Goal: Transaction & Acquisition: Subscribe to service/newsletter

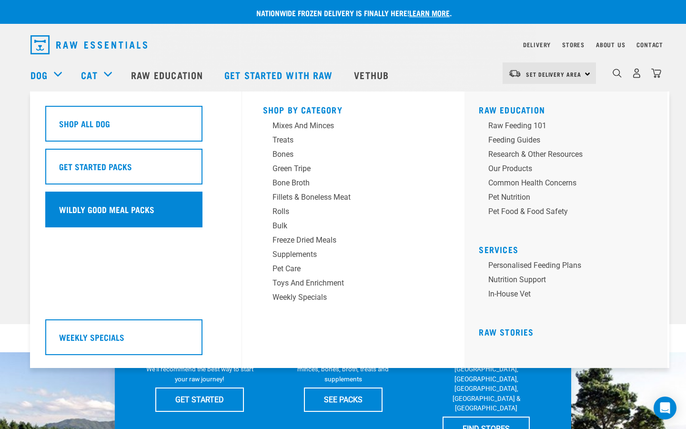
click at [143, 205] on h5 "Wildly Good Meal Packs" at bounding box center [106, 209] width 95 height 12
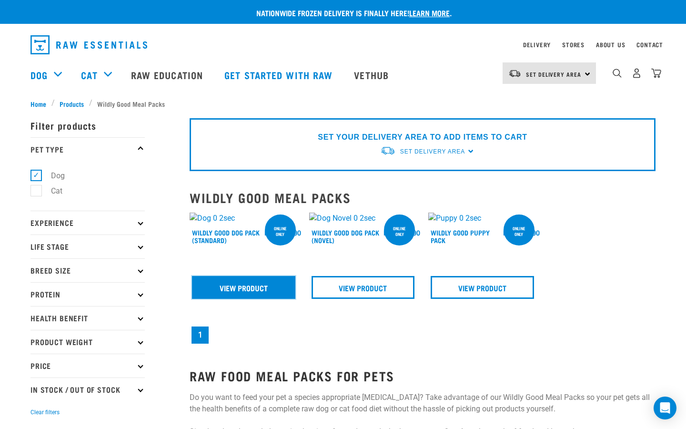
click at [274, 292] on link "View Product" at bounding box center [243, 287] width 103 height 23
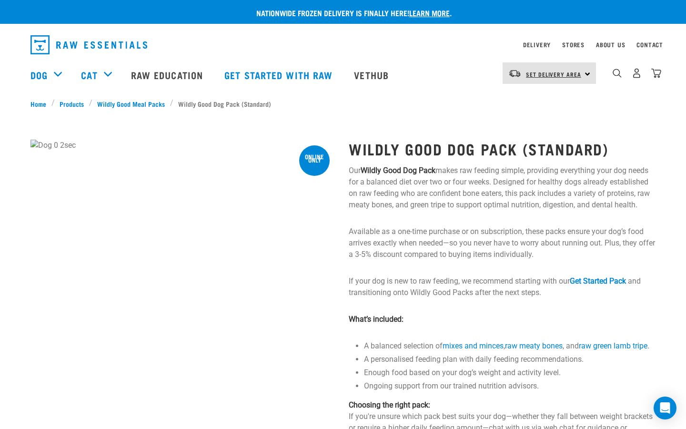
click at [573, 74] on span "Set Delivery Area" at bounding box center [553, 73] width 55 height 3
click at [533, 100] on link "[GEOGRAPHIC_DATA]" at bounding box center [547, 100] width 91 height 21
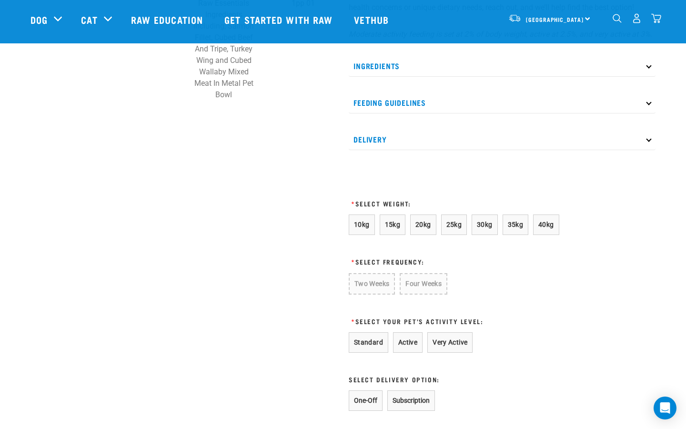
scroll to position [421, 0]
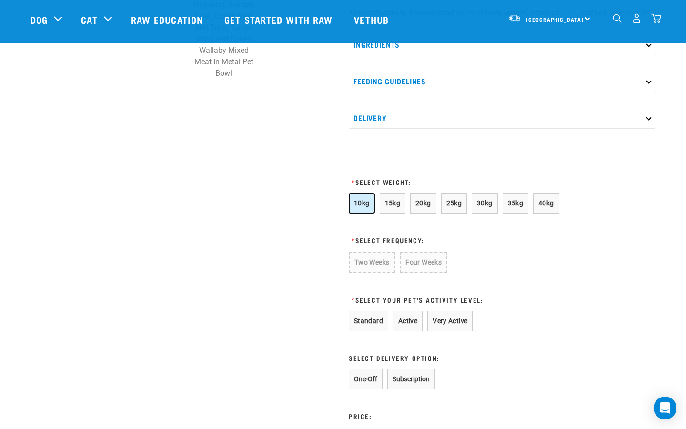
click at [369, 213] on button "10kg" at bounding box center [362, 203] width 26 height 20
click at [423, 268] on button "Four Weeks" at bounding box center [423, 261] width 47 height 21
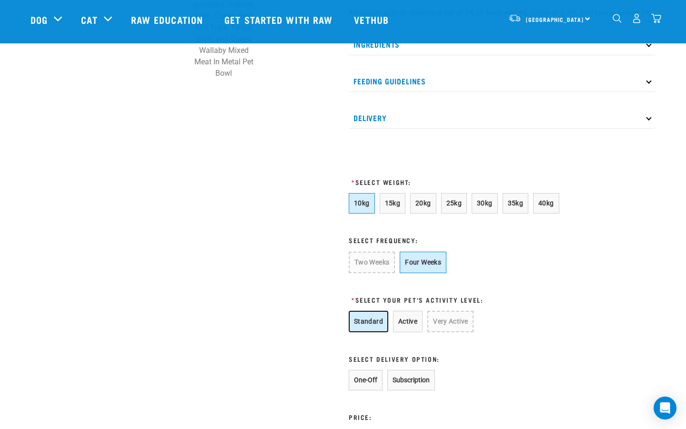
click at [371, 332] on button "Standard" at bounding box center [369, 321] width 40 height 21
click at [405, 390] on button "Subscription" at bounding box center [411, 380] width 48 height 20
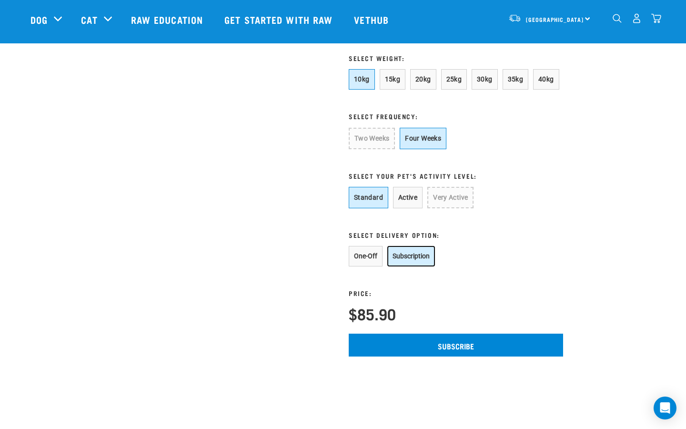
scroll to position [549, 0]
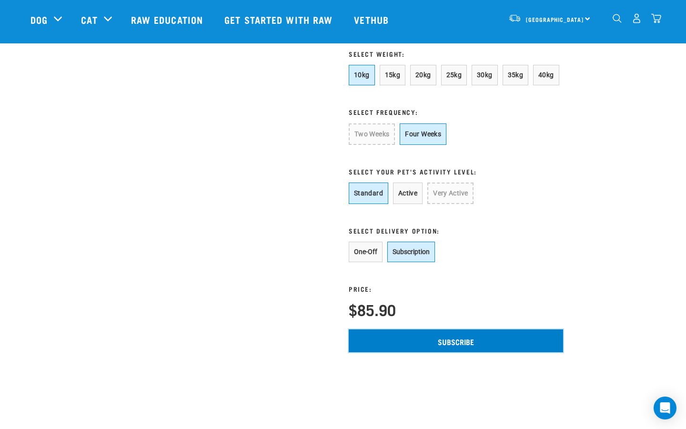
click at [421, 352] on input "Subscribe" at bounding box center [456, 340] width 214 height 23
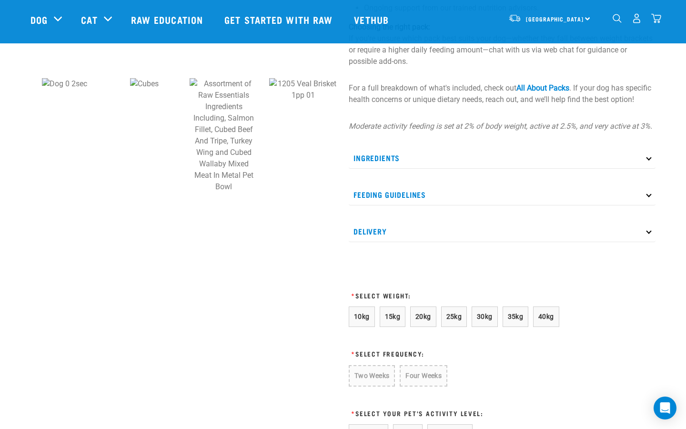
scroll to position [345, 0]
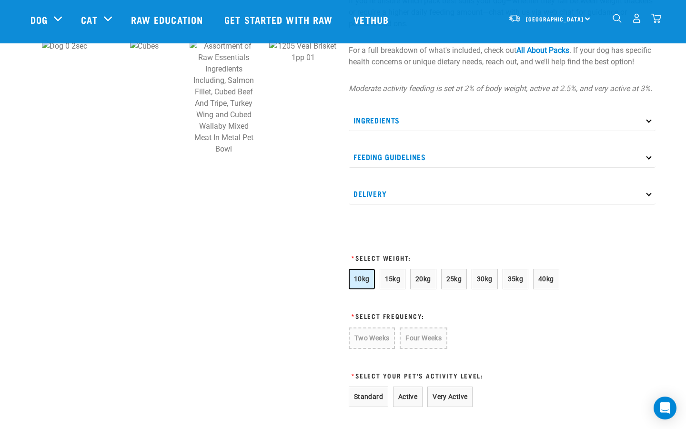
click at [367, 282] on span "10kg" at bounding box center [362, 279] width 16 height 8
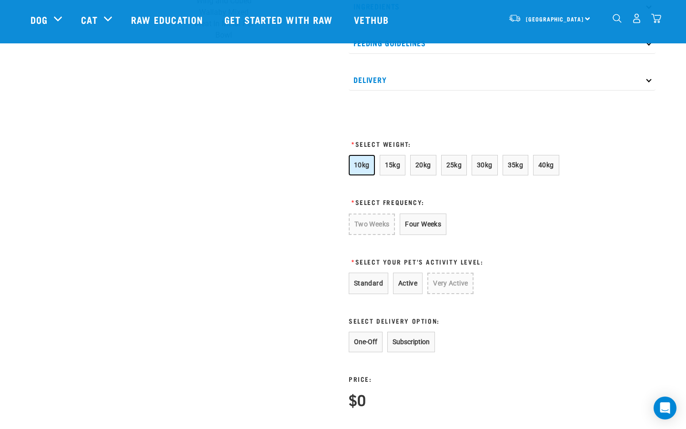
scroll to position [465, 0]
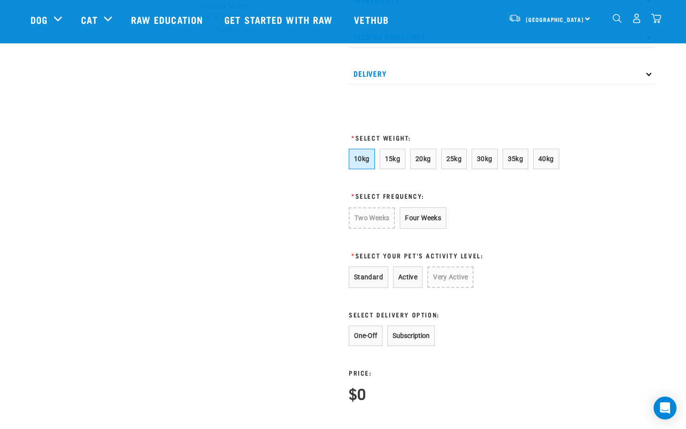
click at [654, 14] on div "1" at bounding box center [656, 18] width 10 height 10
click at [654, 14] on img "dropdown navigation" at bounding box center [656, 18] width 10 height 10
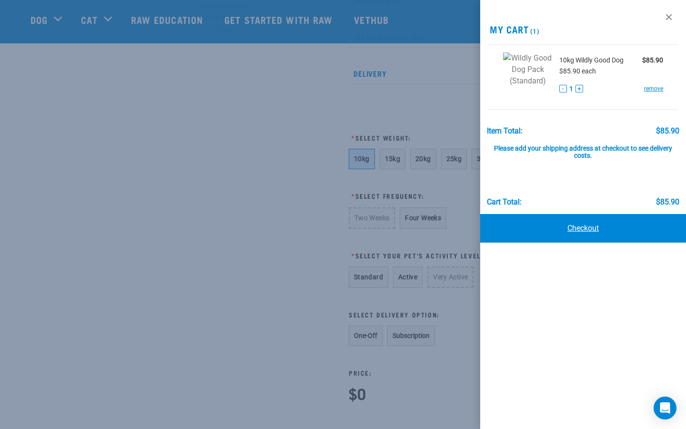
click at [597, 231] on link "Checkout" at bounding box center [583, 228] width 206 height 29
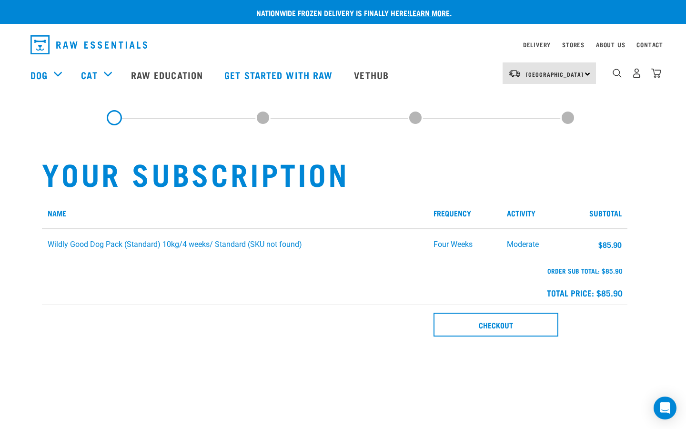
click at [237, 172] on h1 "Your Subscription" at bounding box center [343, 173] width 602 height 34
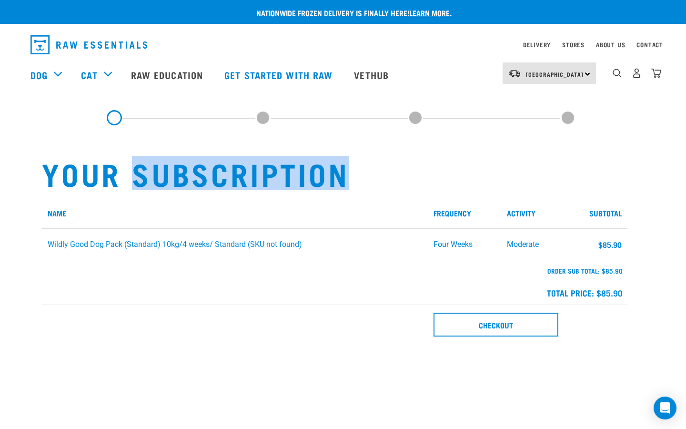
click at [237, 172] on h1 "Your Subscription" at bounding box center [343, 173] width 602 height 34
copy h1 "Your Subscription"
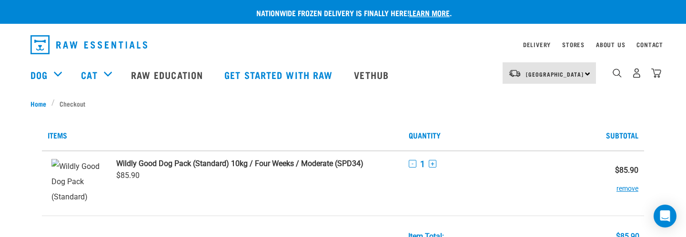
click at [358, 185] on td "Wildly Good Dog Pack (Standard) 10kg / Four Weeks / Moderate (SPD34) $85.90" at bounding box center [257, 183] width 293 height 65
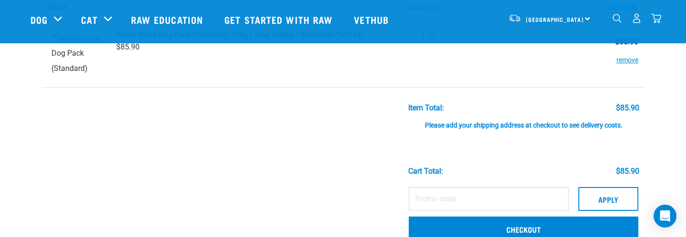
scroll to position [63, 0]
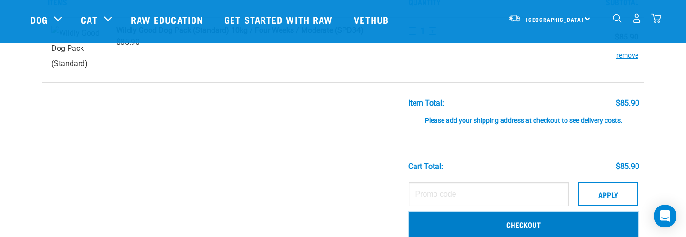
click at [494, 227] on link "Checkout" at bounding box center [524, 224] width 230 height 25
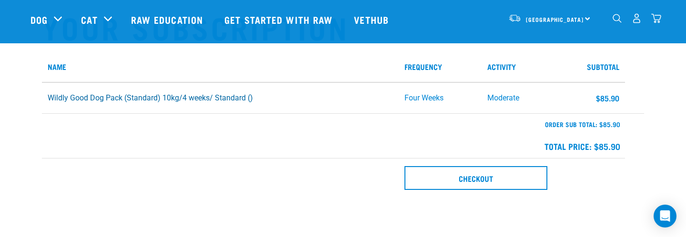
scroll to position [77, 0]
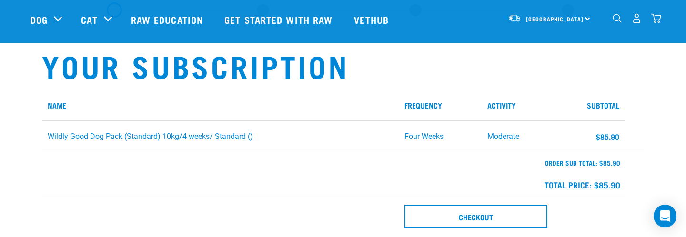
scroll to position [40, 0]
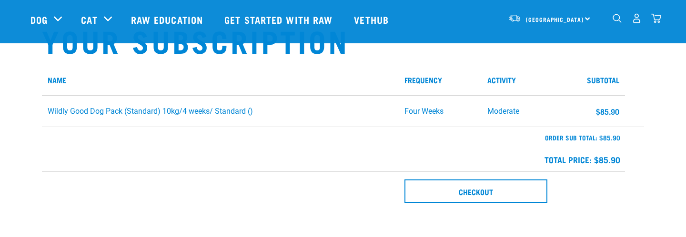
scroll to position [62, 0]
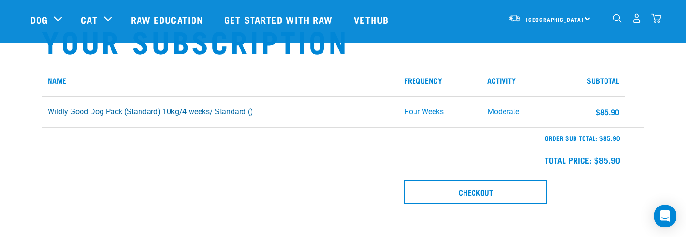
click at [222, 112] on link "Wildly Good Dog Pack (Standard) 10kg/4 weeks/ Standard ()" at bounding box center [150, 111] width 205 height 9
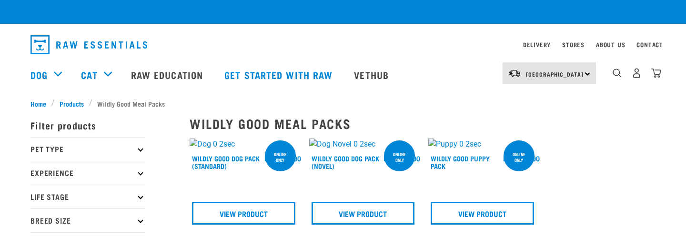
checkbox input "true"
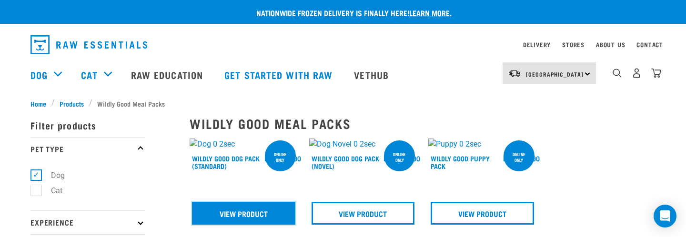
click at [277, 217] on link "View Product" at bounding box center [243, 213] width 103 height 23
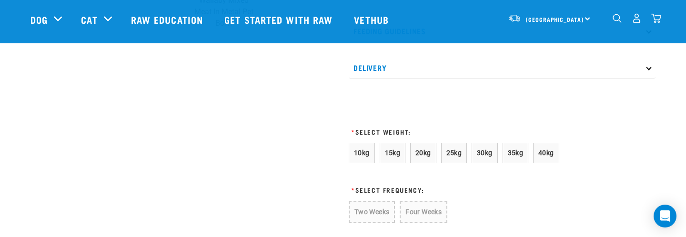
scroll to position [530, 0]
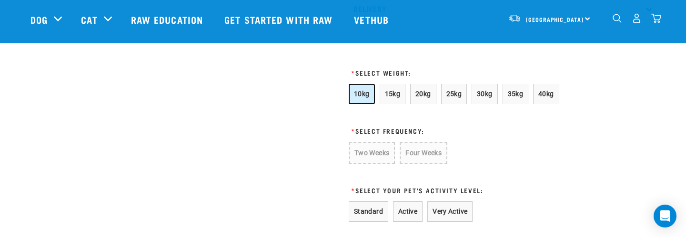
click at [363, 98] on span "10kg" at bounding box center [362, 94] width 16 height 8
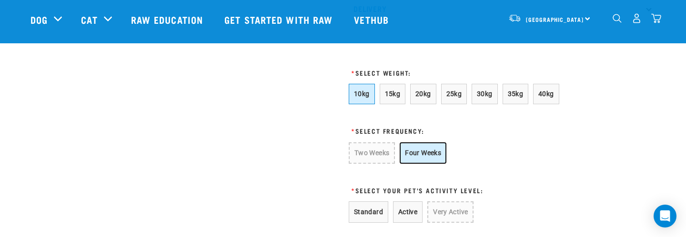
click at [426, 164] on button "Four Weeks" at bounding box center [423, 152] width 47 height 21
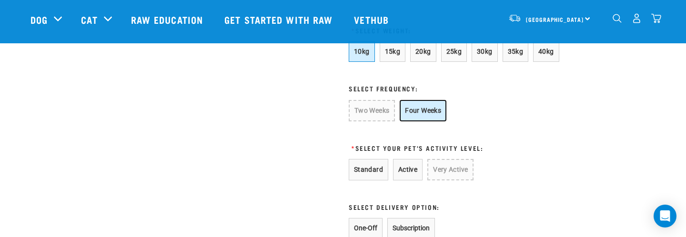
scroll to position [577, 0]
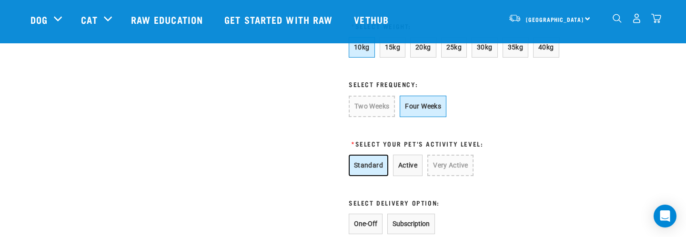
click at [368, 176] on button "Standard" at bounding box center [369, 165] width 40 height 21
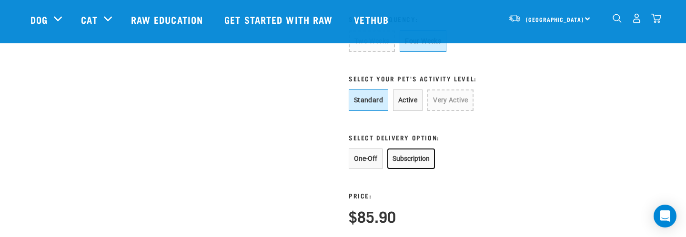
click at [411, 169] on button "Subscription" at bounding box center [411, 159] width 48 height 20
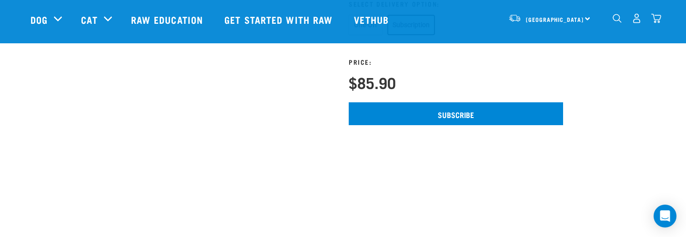
scroll to position [782, 0]
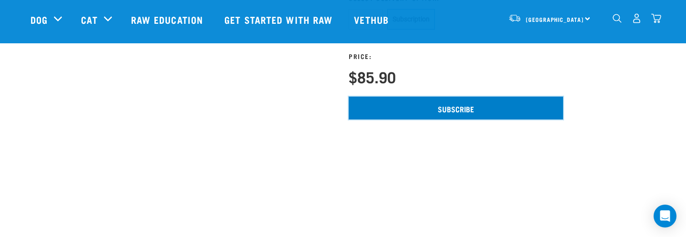
click at [463, 120] on input "Subscribe" at bounding box center [456, 108] width 214 height 23
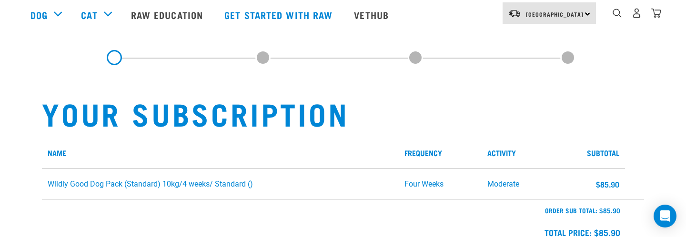
scroll to position [5, 0]
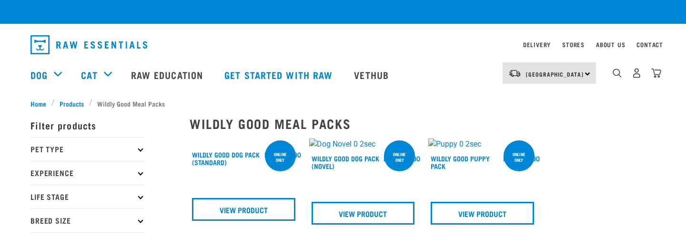
checkbox input "true"
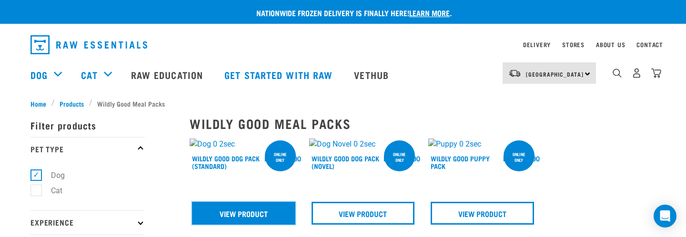
click at [258, 207] on link "View Product" at bounding box center [243, 213] width 103 height 23
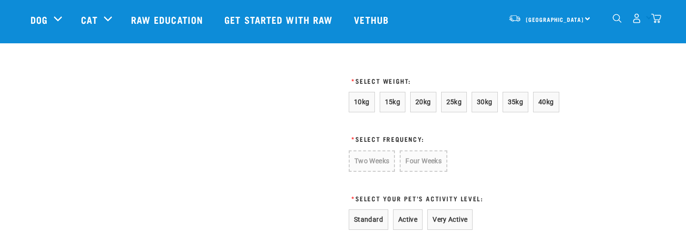
scroll to position [522, 0]
click at [365, 105] on span "10kg" at bounding box center [362, 102] width 16 height 8
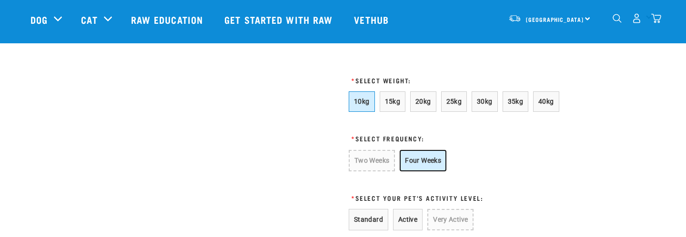
click at [415, 171] on button "Four Weeks" at bounding box center [423, 160] width 47 height 21
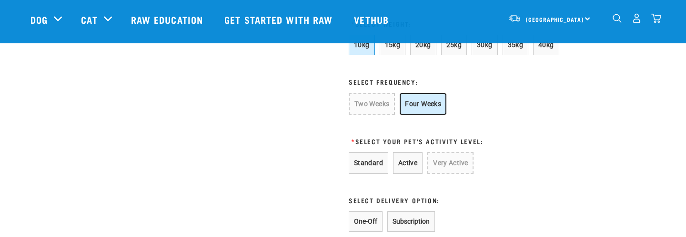
scroll to position [595, 0]
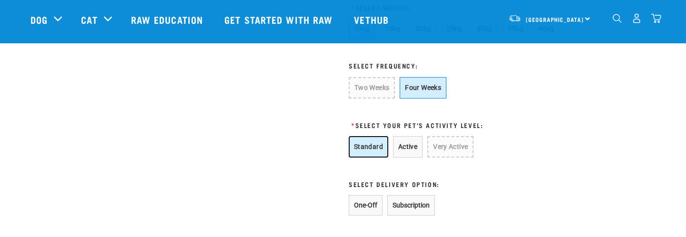
click at [369, 158] on button "Standard" at bounding box center [369, 146] width 40 height 21
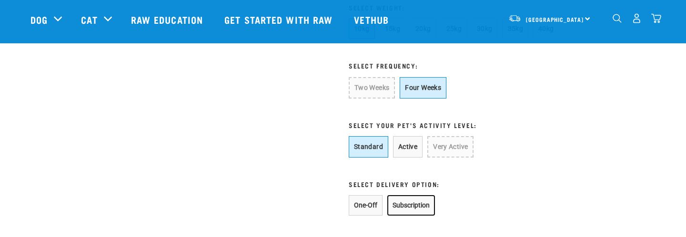
click at [413, 213] on button "Subscription" at bounding box center [411, 205] width 48 height 20
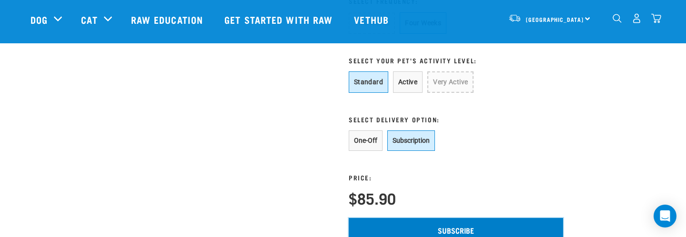
click at [373, 232] on input "Subscribe" at bounding box center [456, 229] width 214 height 23
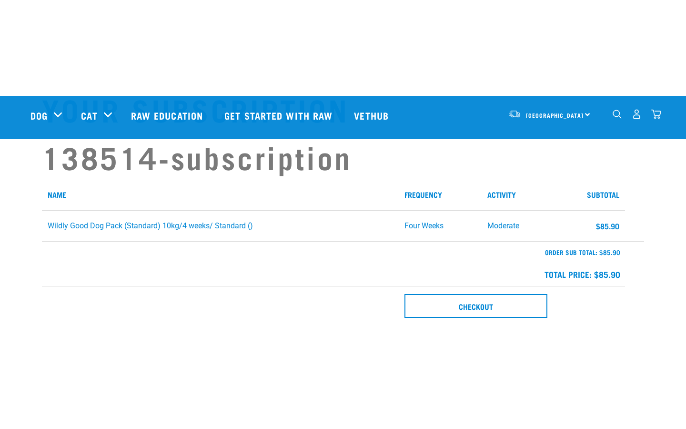
scroll to position [86, 0]
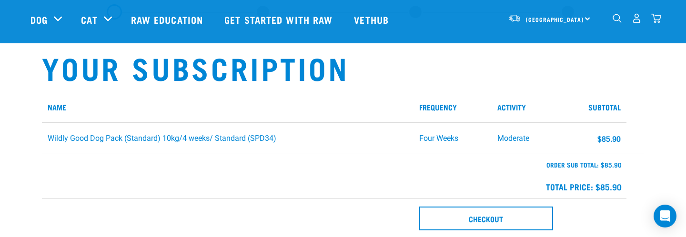
scroll to position [30, 0]
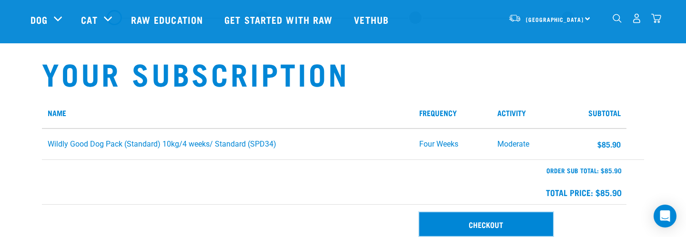
click at [450, 222] on link "Checkout" at bounding box center [486, 224] width 134 height 24
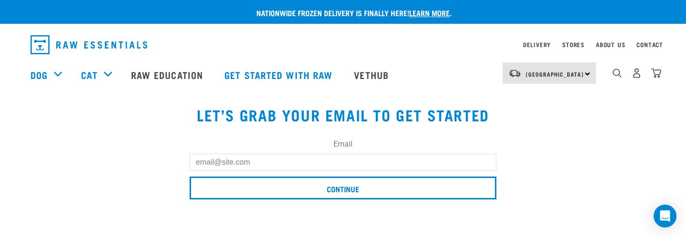
click at [267, 169] on input "Email" at bounding box center [343, 162] width 307 height 17
type input "[EMAIL_ADDRESS][DOMAIN_NAME]"
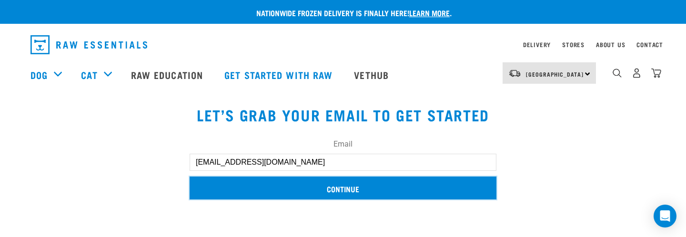
click at [295, 187] on input "Continue" at bounding box center [343, 188] width 307 height 23
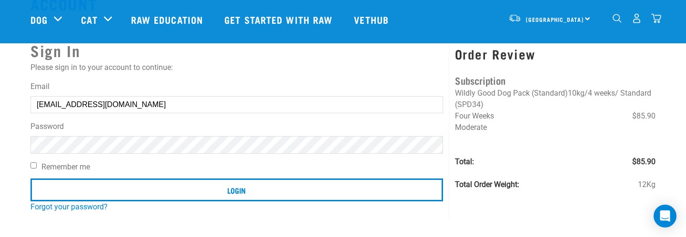
scroll to position [38, 0]
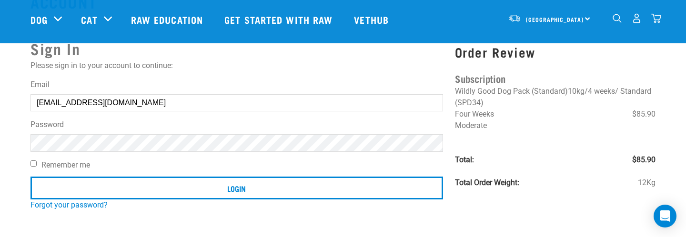
click at [196, 103] on input "[EMAIL_ADDRESS][DOMAIN_NAME]" at bounding box center [236, 102] width 412 height 17
click at [195, 103] on input "Email" at bounding box center [236, 102] width 412 height 17
type input "m"
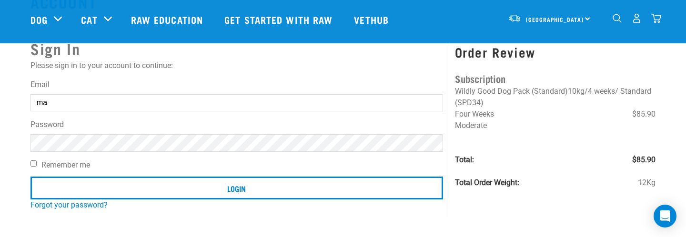
type input "[EMAIL_ADDRESS][DOMAIN_NAME]"
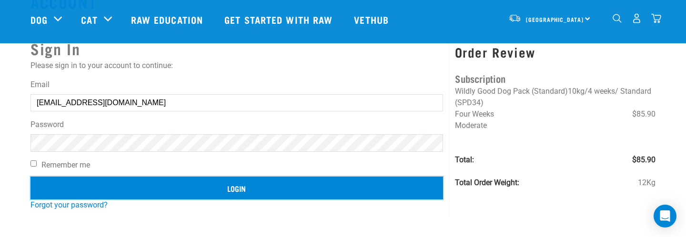
click at [216, 182] on input "Login" at bounding box center [236, 188] width 412 height 23
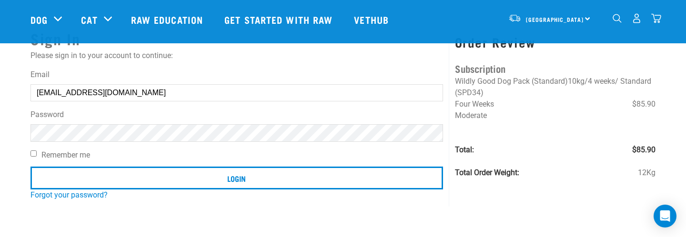
scroll to position [61, 0]
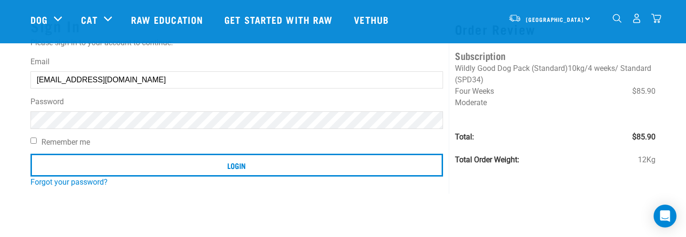
click at [147, 89] on input "mark@96black.co.nz" at bounding box center [236, 79] width 412 height 17
click at [221, 79] on input "Email" at bounding box center [236, 79] width 412 height 17
type input "96black"
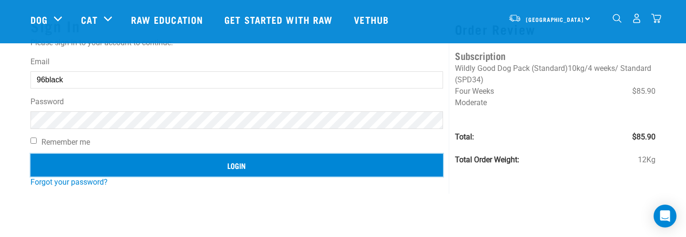
click at [181, 166] on input "Login" at bounding box center [236, 165] width 412 height 23
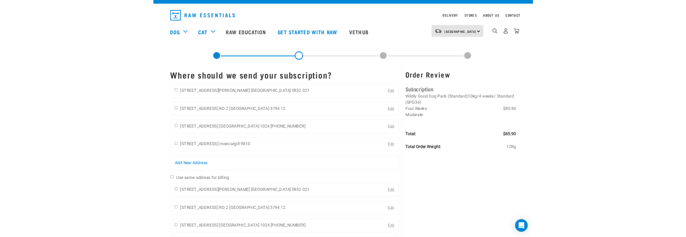
scroll to position [20, 0]
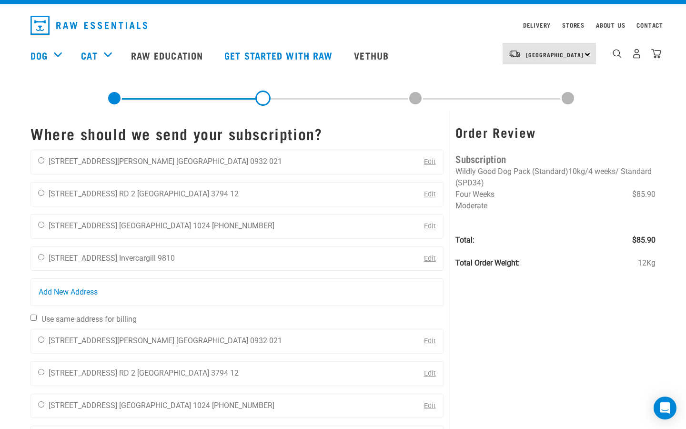
click at [490, 137] on h3 "Order Review" at bounding box center [555, 132] width 200 height 15
copy h3 "Order Review"
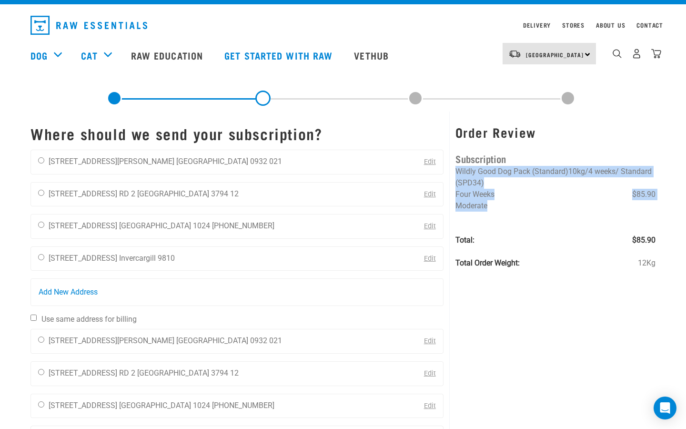
drag, startPoint x: 491, startPoint y: 206, endPoint x: 458, endPoint y: 172, distance: 47.2
click at [458, 172] on ul "Wildly Good Dog Pack (Standard)10kg/4 weeks/ Standard (SPD34) Four Weeks $85.90…" at bounding box center [555, 217] width 200 height 103
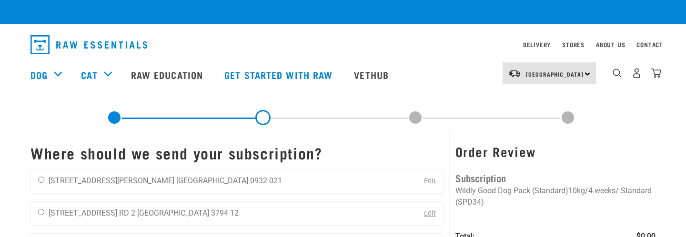
checkbox input "false"
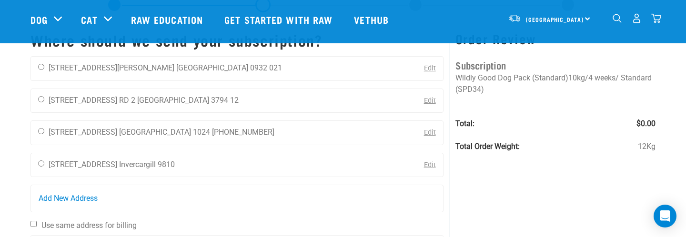
scroll to position [43, 0]
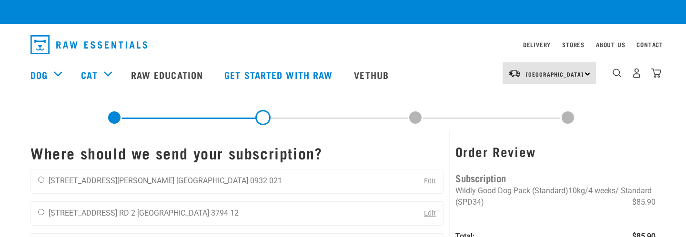
checkbox input "false"
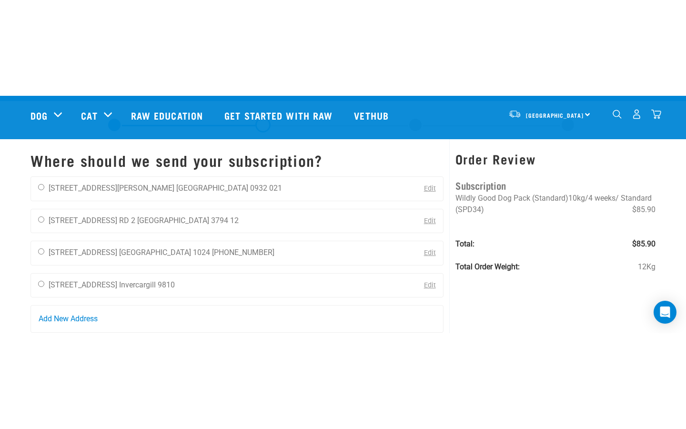
scroll to position [18, 0]
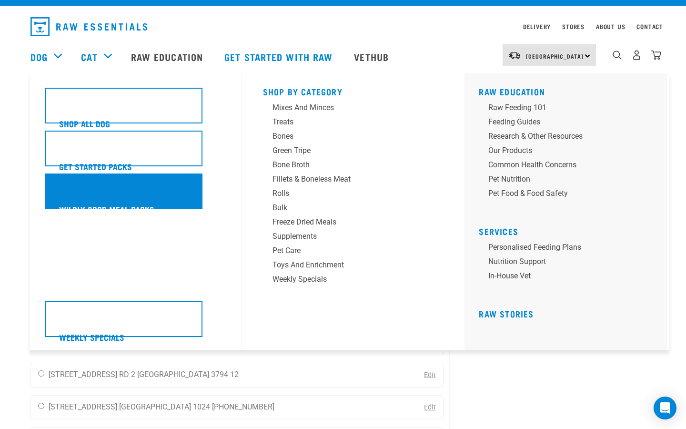
click at [100, 184] on div "Wildly Good Meal Packs" at bounding box center [123, 191] width 157 height 36
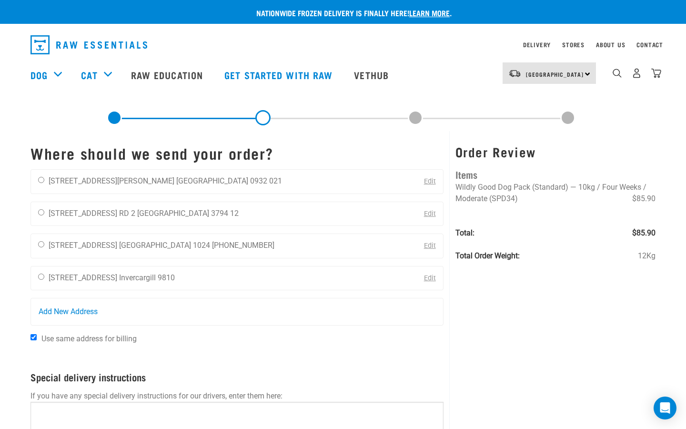
click at [661, 73] on div "[GEOGRAPHIC_DATA] [GEOGRAPHIC_DATA] [GEOGRAPHIC_DATA] Dog Shop all dog Get star…" at bounding box center [343, 75] width 640 height 38
click at [661, 73] on div "North Island North Island South Island Dog Shop all dog Get started packs 1" at bounding box center [343, 75] width 640 height 38
click at [656, 75] on img "dropdown navigation" at bounding box center [656, 73] width 10 height 10
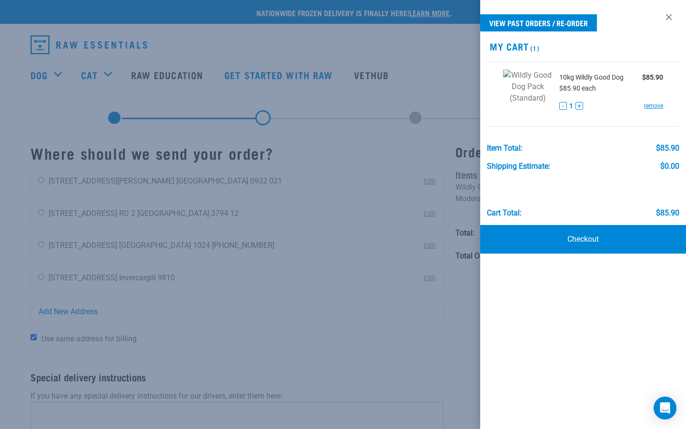
click at [539, 76] on img at bounding box center [527, 94] width 49 height 49
click at [571, 74] on span "10kg Wildly Good Dog" at bounding box center [591, 77] width 64 height 10
click at [383, 95] on div at bounding box center [343, 214] width 686 height 429
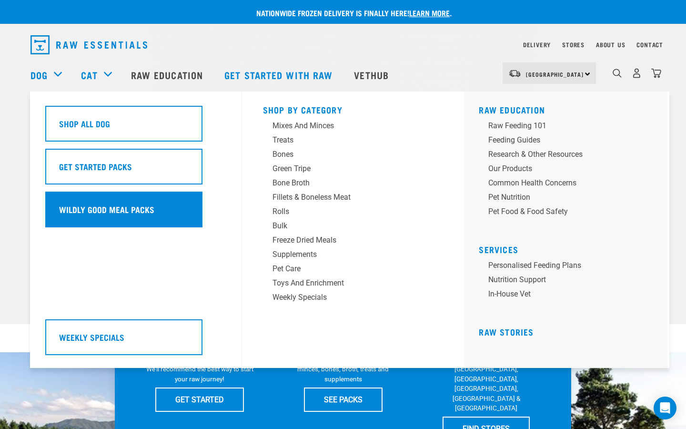
click at [94, 201] on div "Wildly Good Meal Packs" at bounding box center [123, 209] width 157 height 36
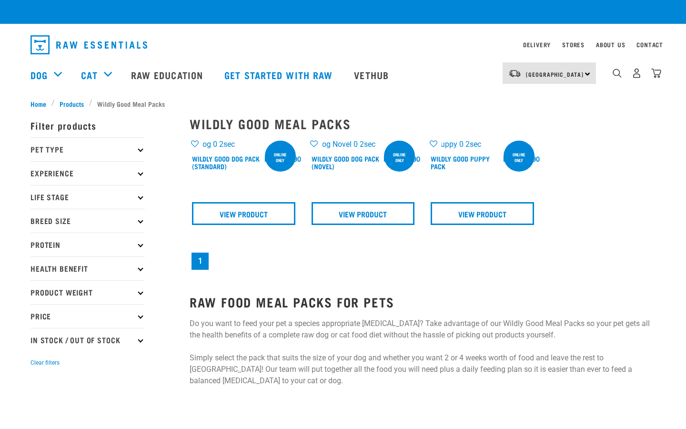
checkbox input "true"
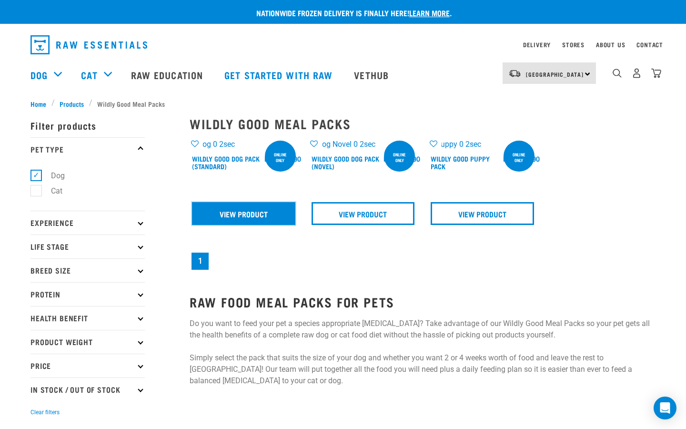
click at [268, 209] on link "View Product" at bounding box center [243, 213] width 103 height 23
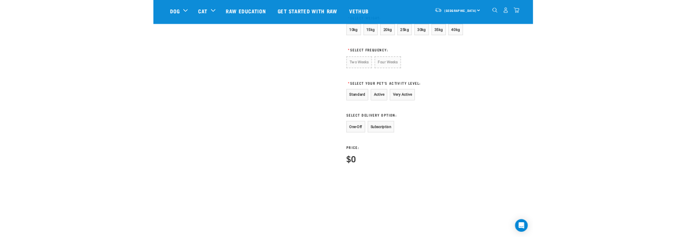
scroll to position [567, 0]
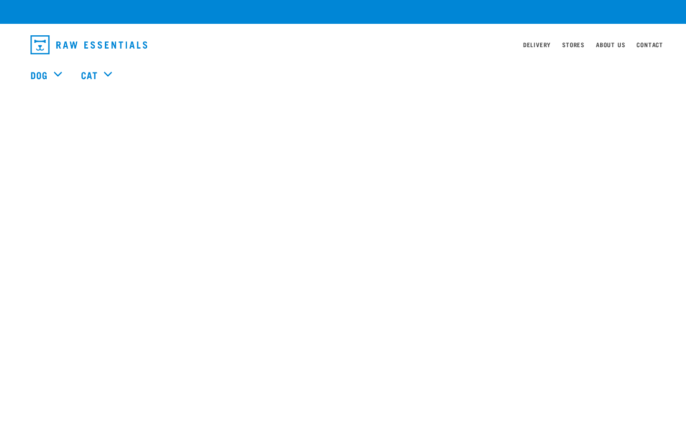
click at [594, 188] on div "Nationwide frozen delivery is finally here! Learn more . Delivery Stores About …" at bounding box center [343, 214] width 686 height 429
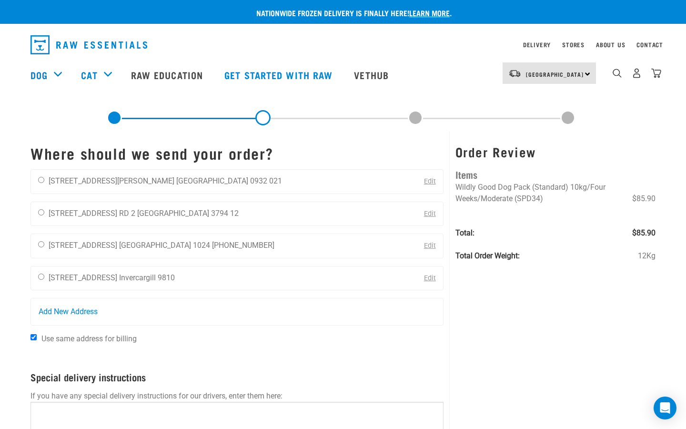
click at [524, 199] on span "Wildly Good Dog Pack (Standard) 10kg/Four Weeks/Moderate (SPD34)" at bounding box center [530, 192] width 150 height 20
copy span "SPD34"
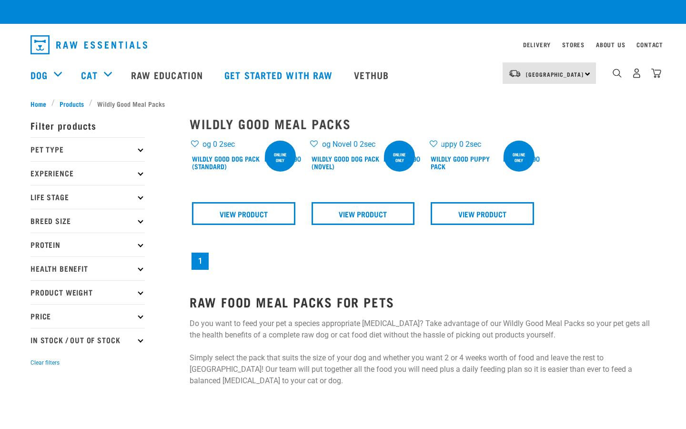
checkbox input "true"
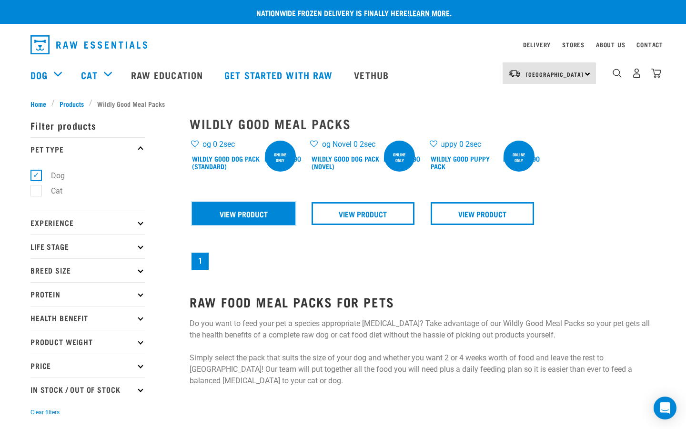
click at [218, 214] on link "View Product" at bounding box center [243, 213] width 103 height 23
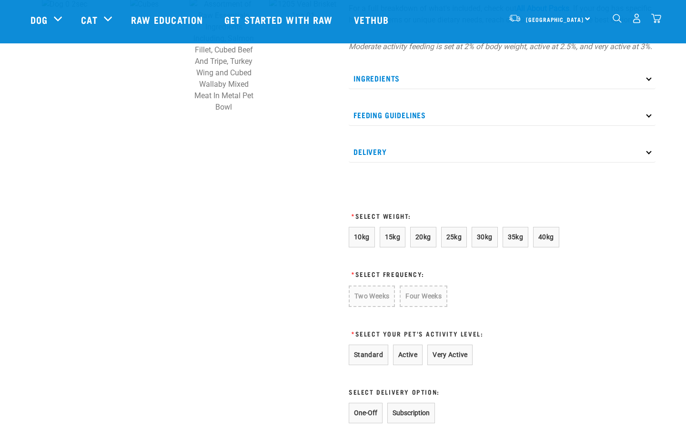
scroll to position [392, 0]
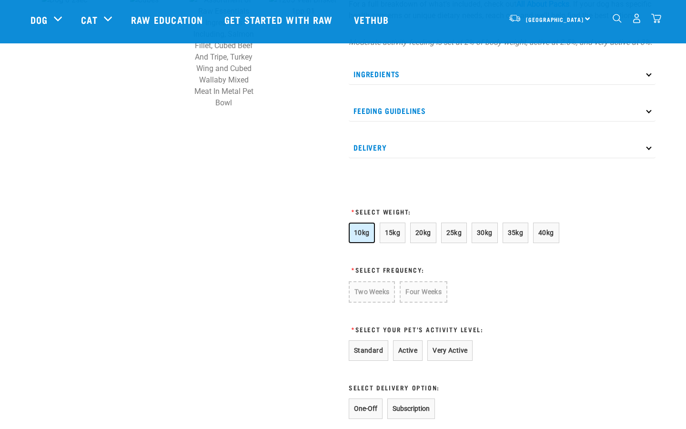
click at [369, 243] on button "10kg" at bounding box center [362, 232] width 26 height 20
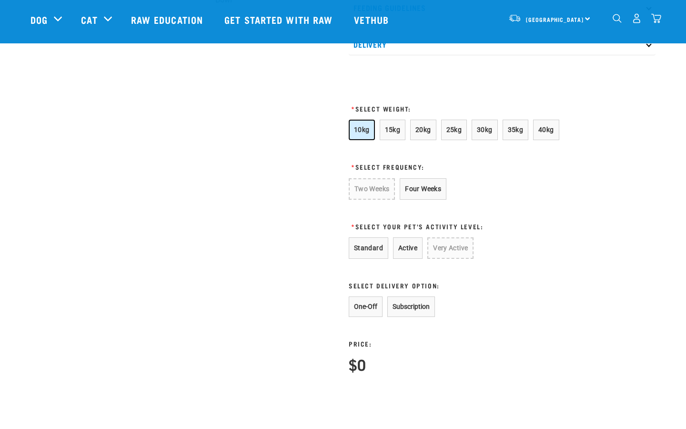
scroll to position [502, 0]
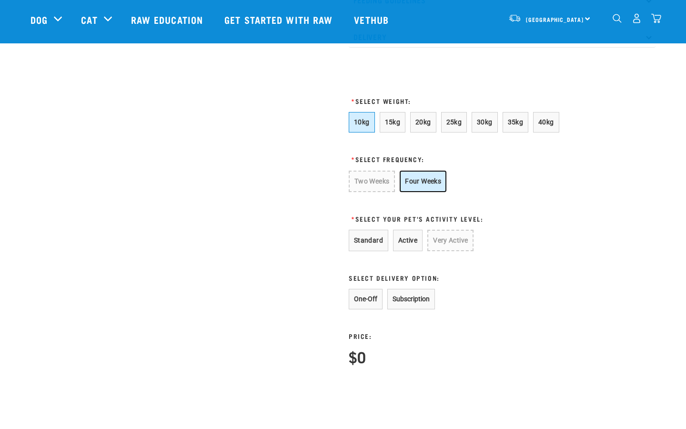
click at [430, 192] on button "Four Weeks" at bounding box center [423, 181] width 47 height 21
click at [377, 248] on button "Standard" at bounding box center [369, 240] width 40 height 21
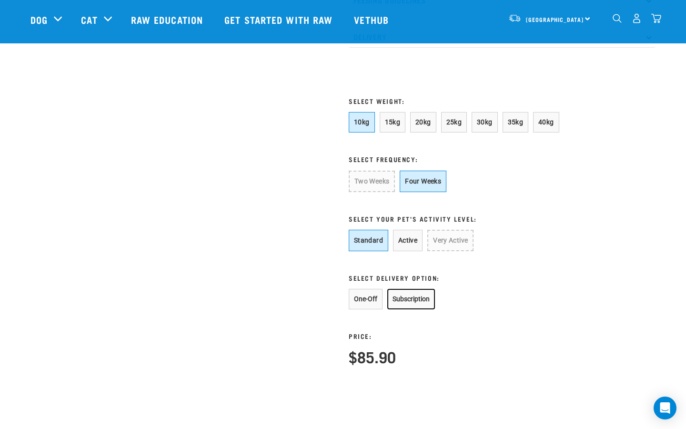
click at [405, 309] on button "Subscription" at bounding box center [411, 299] width 48 height 20
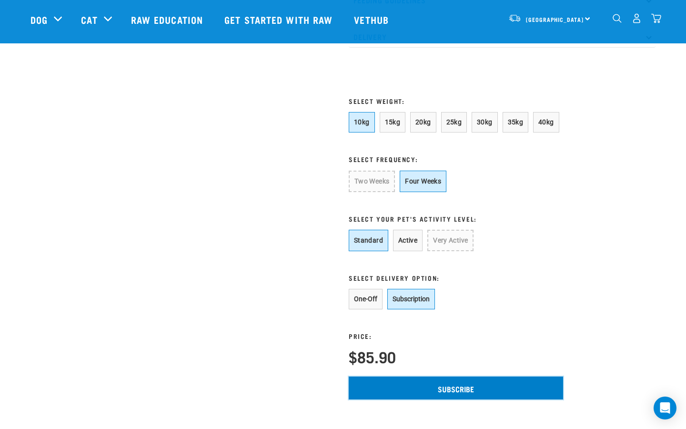
click at [470, 399] on input "Subscribe" at bounding box center [456, 387] width 214 height 23
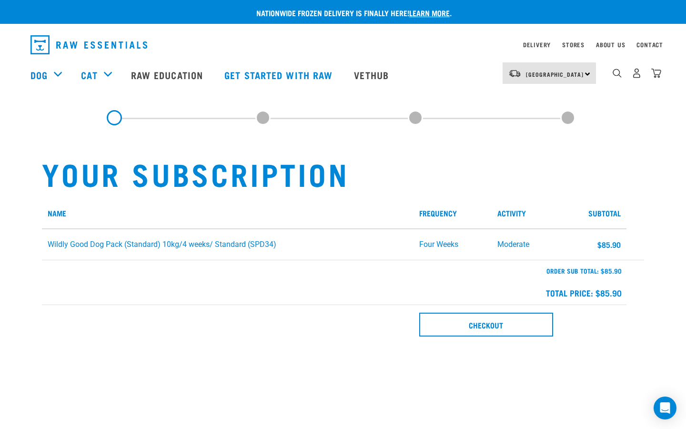
click at [652, 71] on img "dropdown navigation" at bounding box center [656, 73] width 10 height 10
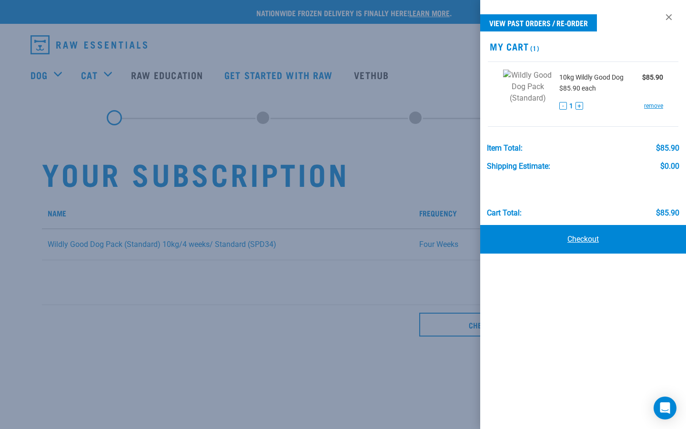
click at [586, 245] on link "Checkout" at bounding box center [583, 239] width 206 height 29
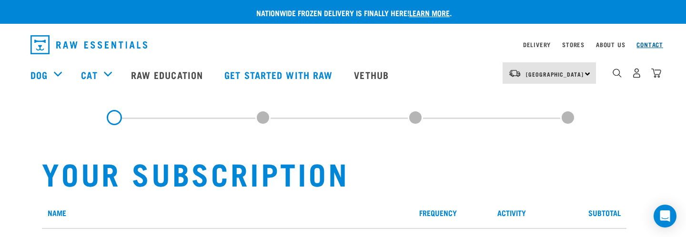
click at [648, 44] on link "Contact" at bounding box center [649, 44] width 27 height 3
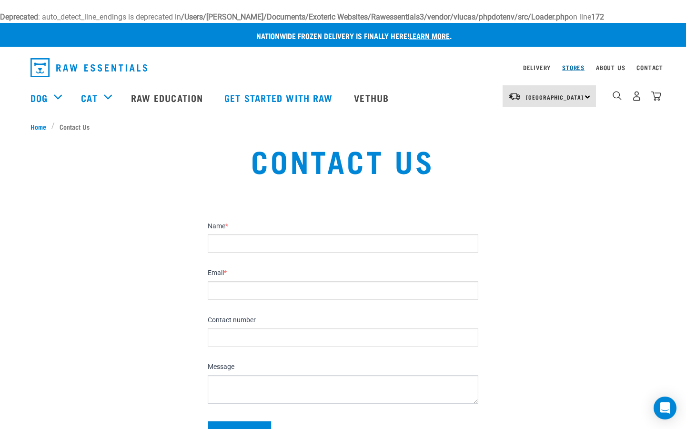
click at [576, 67] on link "Stores" at bounding box center [573, 67] width 22 height 3
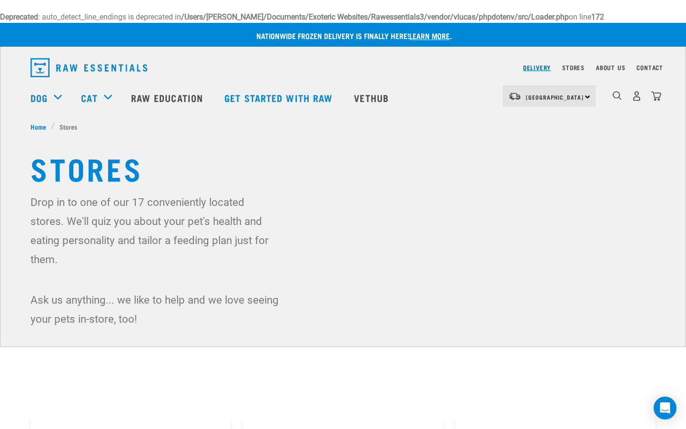
click at [542, 67] on link "Delivery" at bounding box center [537, 67] width 28 height 3
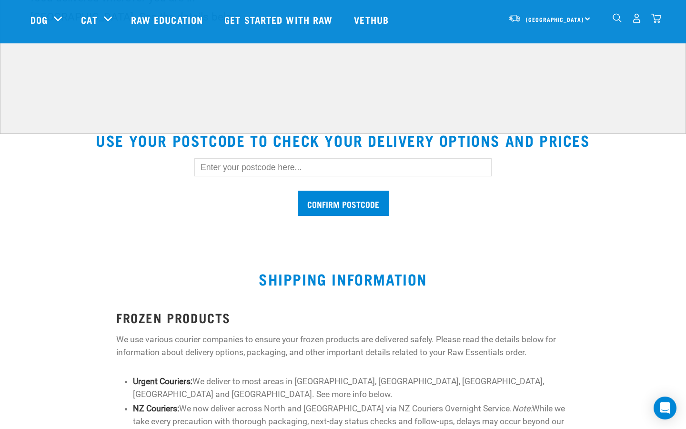
scroll to position [221, 0]
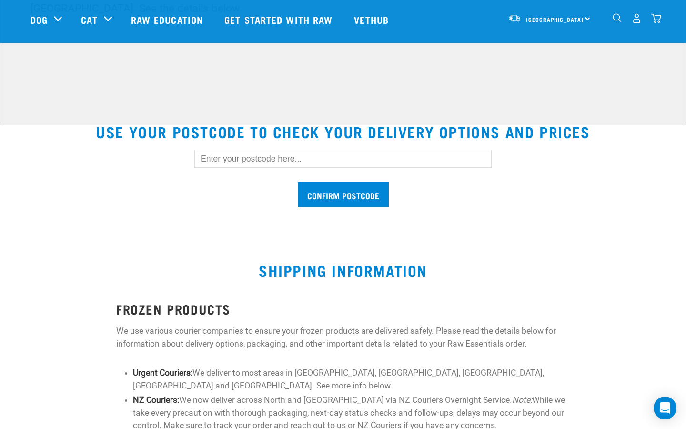
click at [352, 159] on input "text" at bounding box center [342, 159] width 297 height 18
type input "1010"
click at [378, 190] on input "Confirm postcode" at bounding box center [343, 194] width 91 height 25
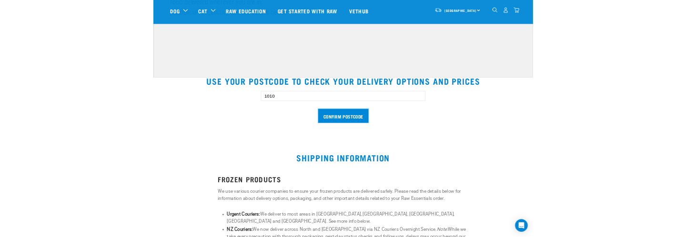
scroll to position [204, 0]
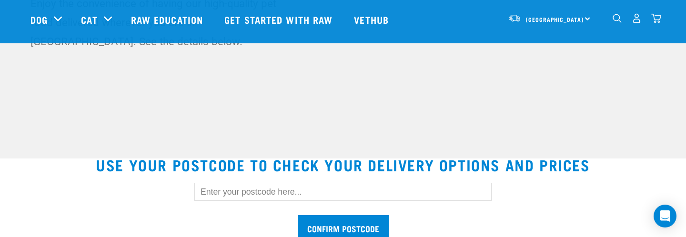
scroll to position [169, 0]
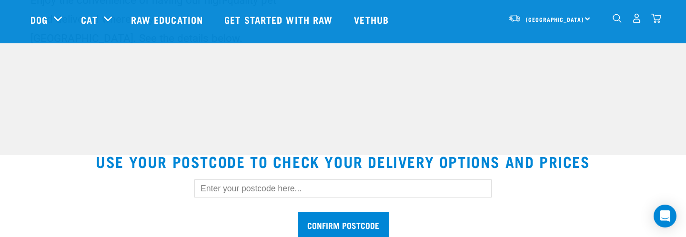
click at [234, 187] on input "text" at bounding box center [342, 189] width 297 height 18
type input "1010"
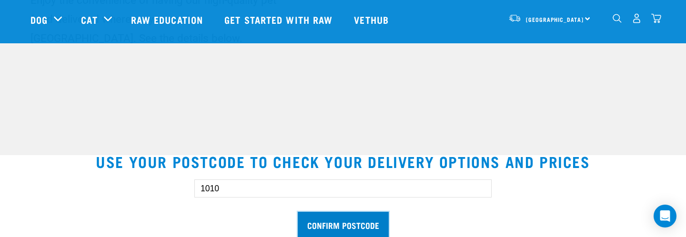
click at [323, 227] on input "Confirm postcode" at bounding box center [343, 224] width 91 height 25
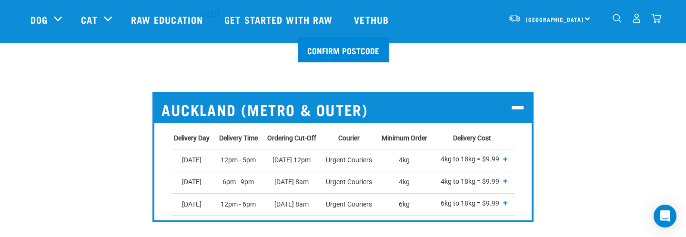
scroll to position [346, 0]
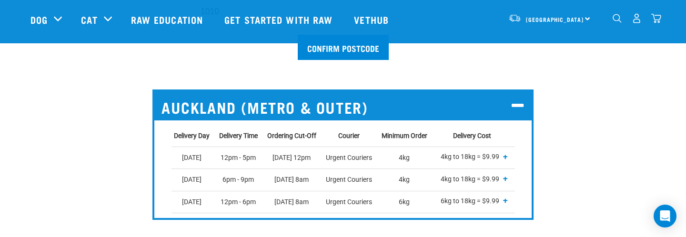
click at [509, 158] on td "4kg to 18kg = $9.99 18kg to 36kg = $14.99 36kg to 54kg = $19.99 54kg to 72kg = …" at bounding box center [474, 158] width 80 height 22
click at [505, 158] on span "+" at bounding box center [505, 157] width 5 height 10
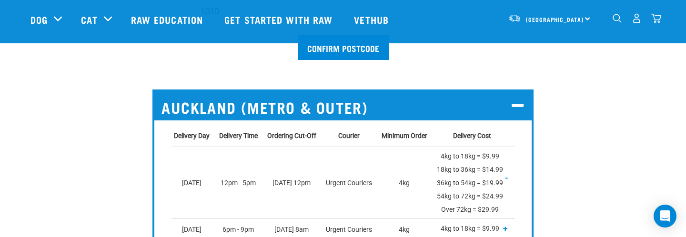
click at [507, 176] on span "-" at bounding box center [506, 178] width 2 height 10
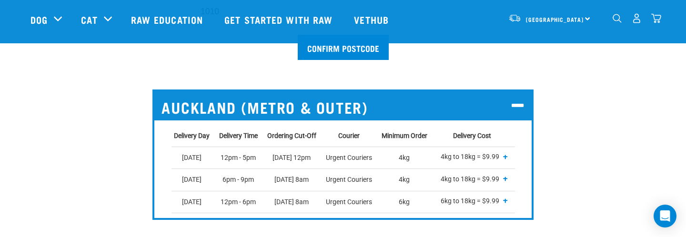
click at [504, 154] on span "+" at bounding box center [505, 157] width 5 height 10
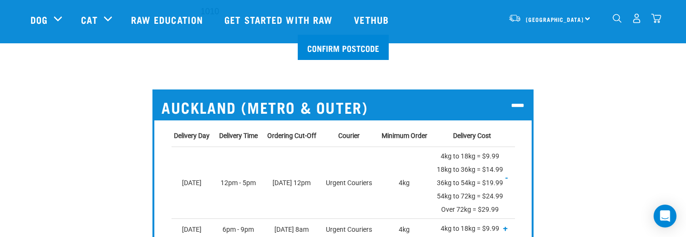
click at [509, 177] on td "4kg to 18kg = $9.99 18kg to 36kg = $14.99 36kg to 54kg = $19.99 54kg to 72kg = …" at bounding box center [474, 183] width 80 height 72
click at [506, 177] on span "-" at bounding box center [506, 178] width 2 height 10
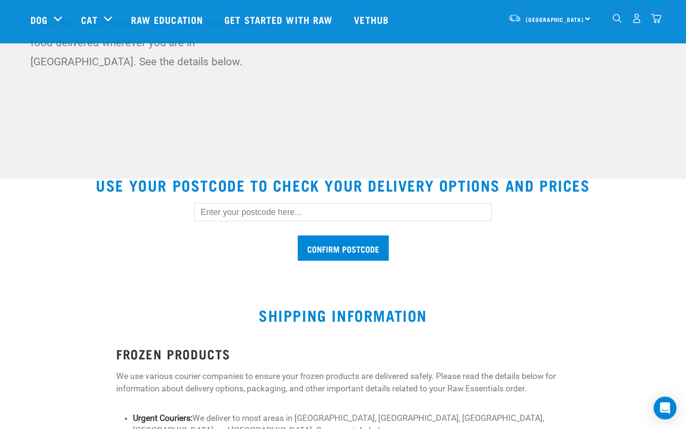
scroll to position [146, 0]
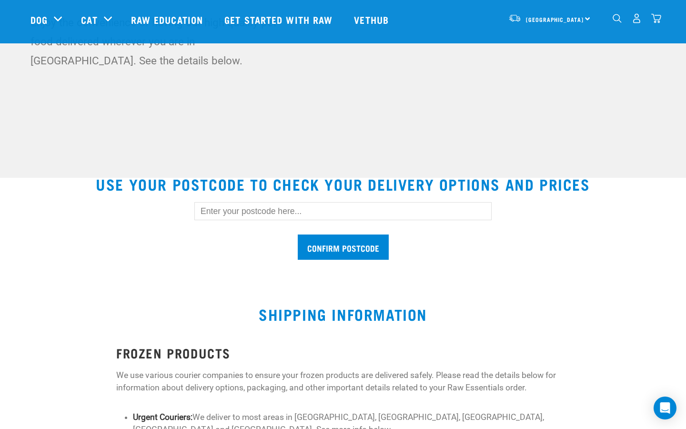
click at [308, 209] on input "text" at bounding box center [342, 211] width 297 height 18
type input "1010"
click at [379, 243] on input "Confirm postcode" at bounding box center [343, 246] width 91 height 25
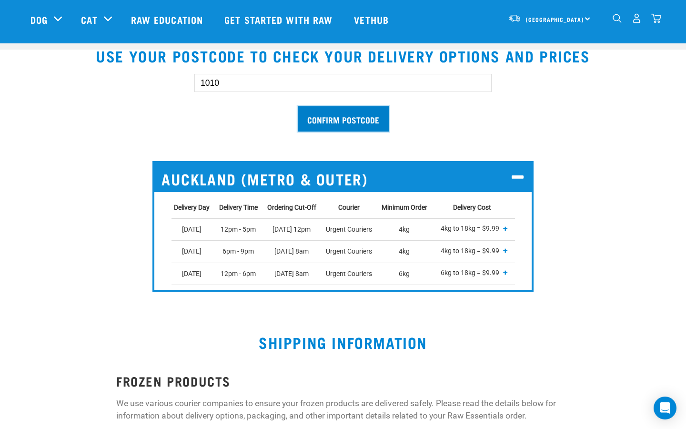
scroll to position [275, 0]
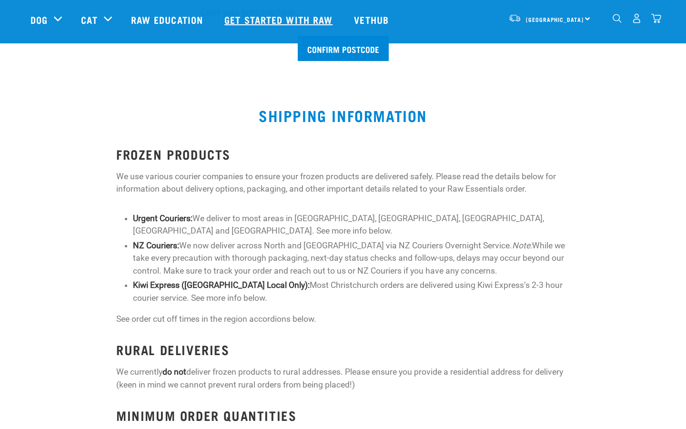
scroll to position [275, 0]
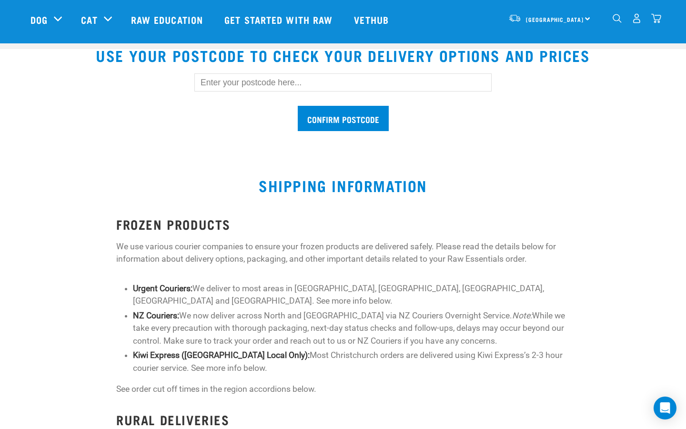
click at [291, 79] on input "text" at bounding box center [342, 82] width 297 height 18
type input "1010"
click at [324, 124] on input "Confirm postcode" at bounding box center [343, 118] width 91 height 25
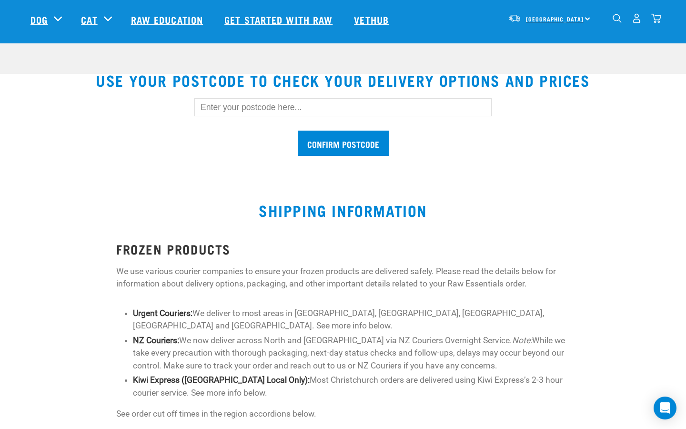
scroll to position [251, 0]
click at [286, 115] on input "text" at bounding box center [342, 107] width 297 height 18
type input "1010"
click at [373, 136] on input "Confirm postcode" at bounding box center [343, 142] width 91 height 25
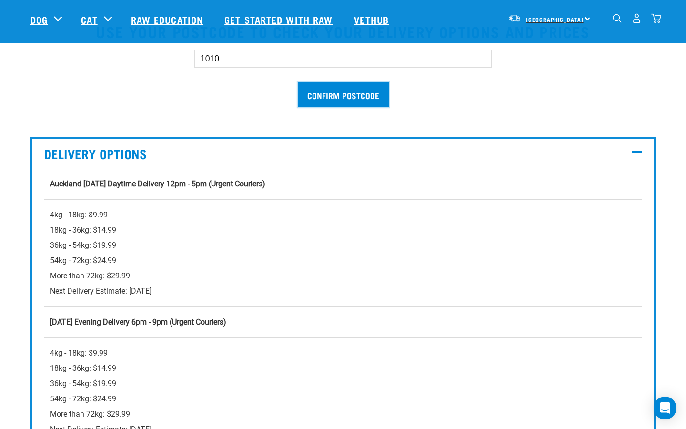
scroll to position [298, 0]
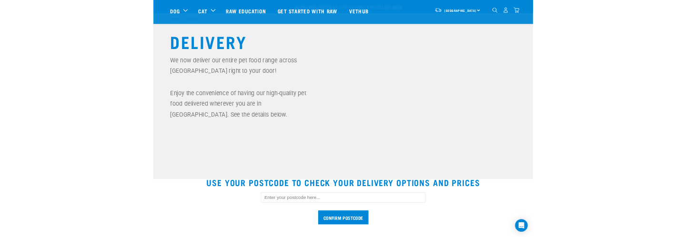
scroll to position [118, 0]
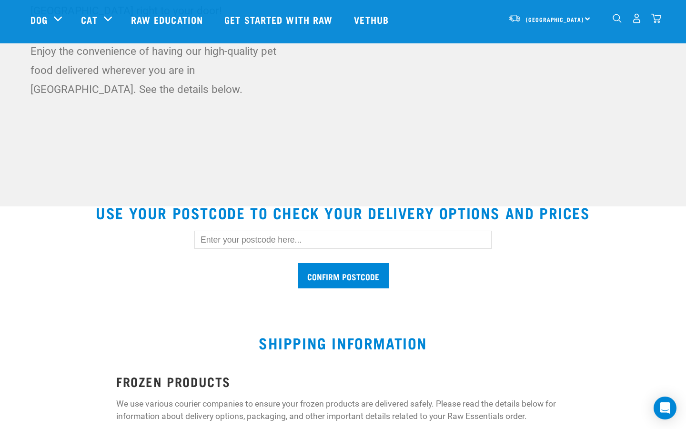
click at [311, 231] on input "text" at bounding box center [342, 240] width 297 height 18
type input "1010"
click at [375, 273] on input "Confirm postcode" at bounding box center [343, 275] width 91 height 25
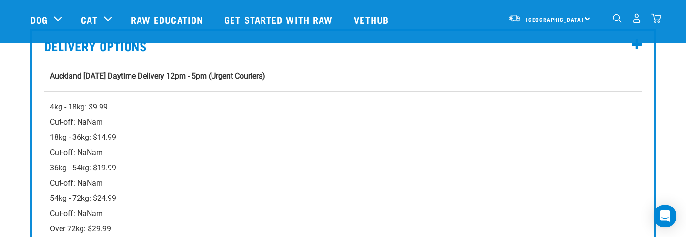
scroll to position [416, 0]
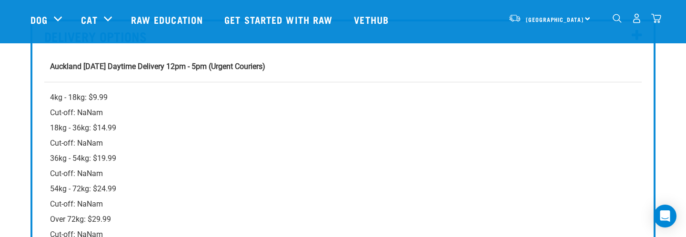
click at [56, 114] on p "4kg - 18kg: $9.99 Cut-off: NaNam" at bounding box center [343, 105] width 586 height 30
drag, startPoint x: 55, startPoint y: 114, endPoint x: 72, endPoint y: 114, distance: 17.1
click at [72, 114] on p "4kg - 18kg: $9.99 Cut-off: NaNam" at bounding box center [343, 105] width 586 height 30
copy p "Cut-off:"
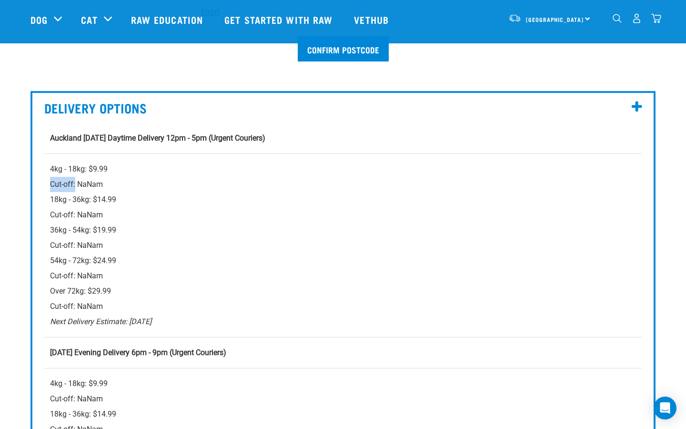
scroll to position [330, 0]
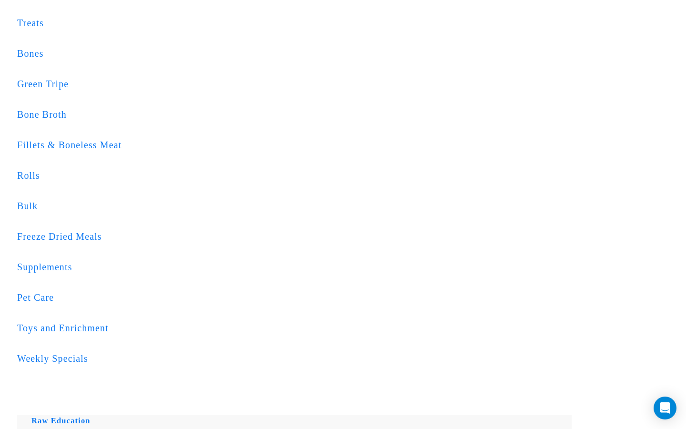
scroll to position [273, 0]
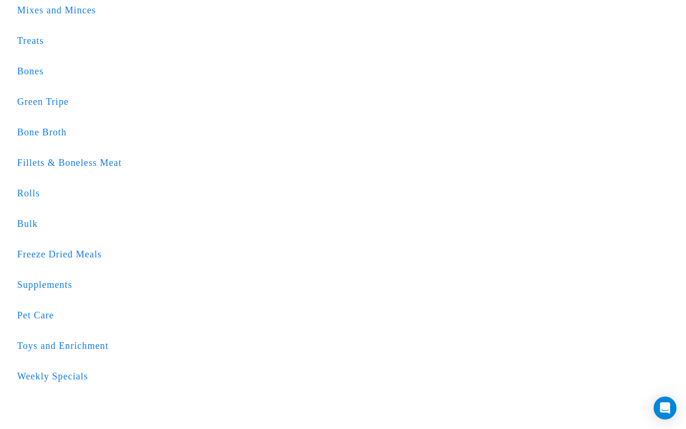
type input "1010"
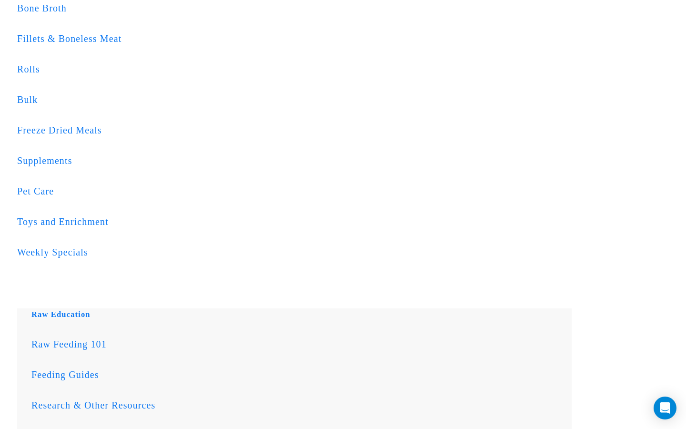
scroll to position [400, 0]
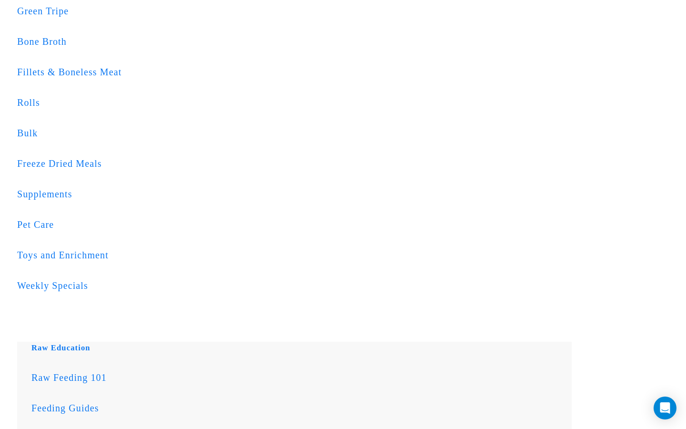
scroll to position [353, 0]
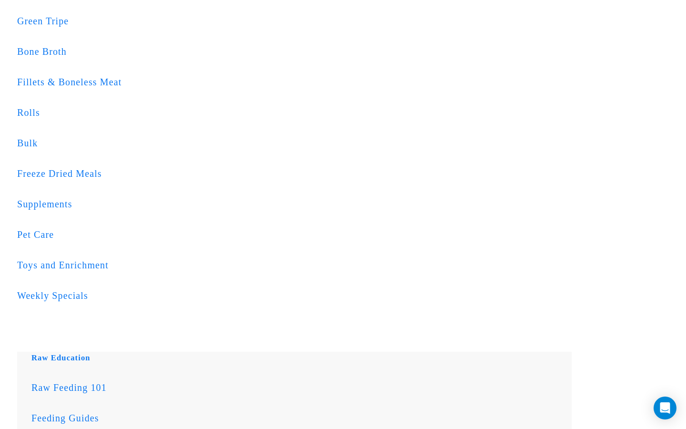
drag, startPoint x: 122, startPoint y: 130, endPoint x: 551, endPoint y: 178, distance: 430.9
copy table "Delivery Day Cut-Off Minimum Order Delivery Costs Auckland Wednesday Daytime De…"
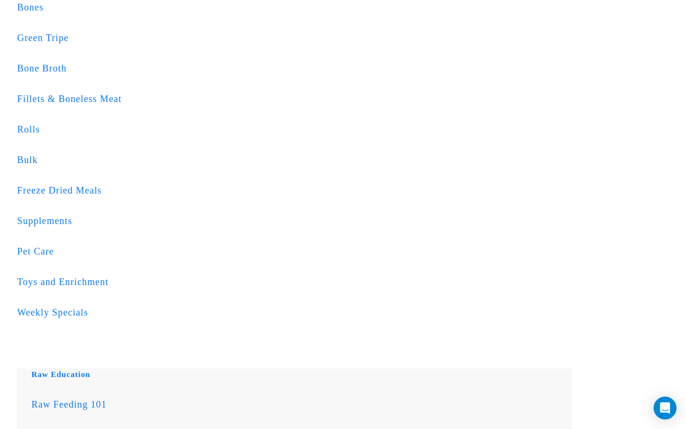
scroll to position [325, 0]
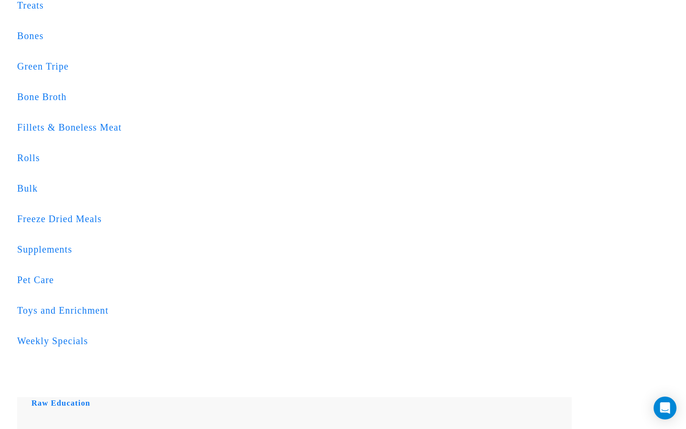
type input "1010"
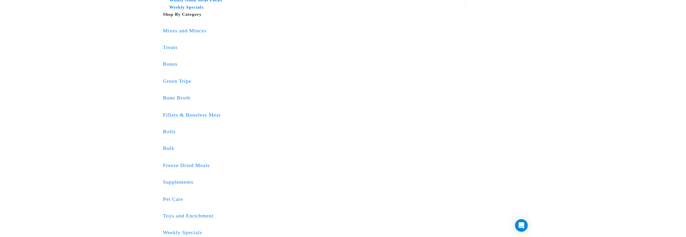
scroll to position [240, 0]
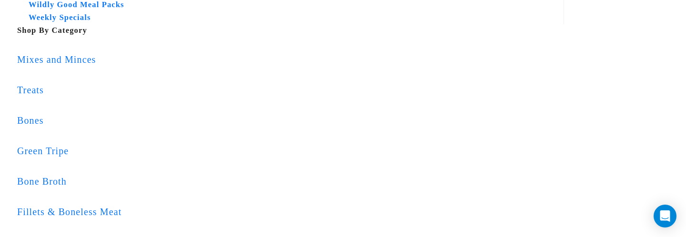
scroll to position [240, 0]
type input "1010"
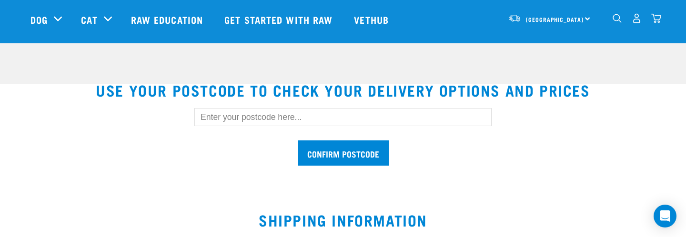
scroll to position [240, 0]
click at [301, 120] on input "text" at bounding box center [342, 117] width 297 height 18
type input "1010"
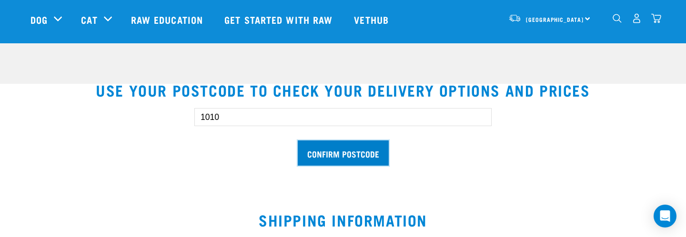
click at [333, 153] on input "Confirm postcode" at bounding box center [343, 153] width 91 height 25
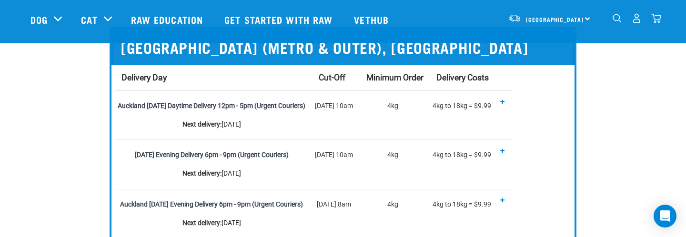
scroll to position [405, 0]
